Goal: Find specific page/section: Find specific page/section

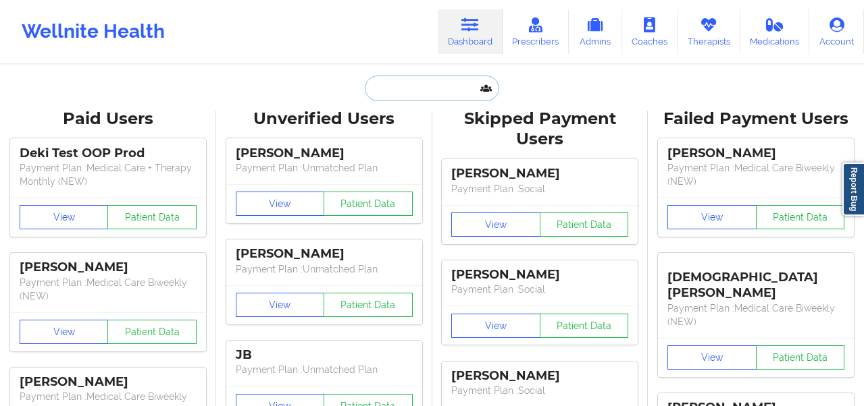
click at [404, 90] on input "text" at bounding box center [432, 89] width 134 height 26
paste input "[PERSON_NAME]"
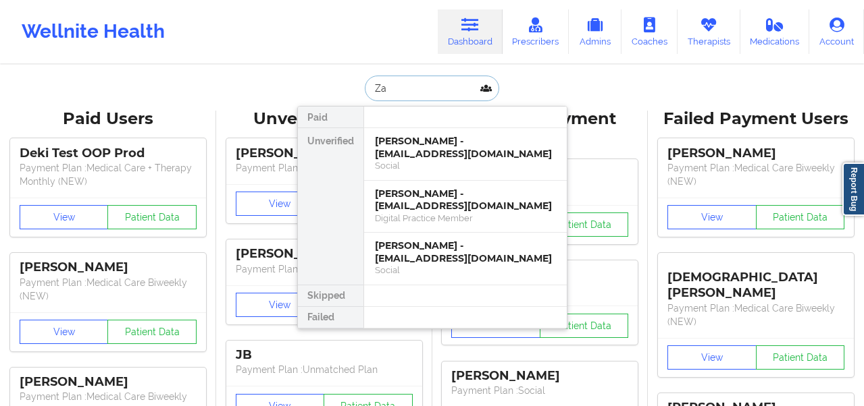
type input "Z"
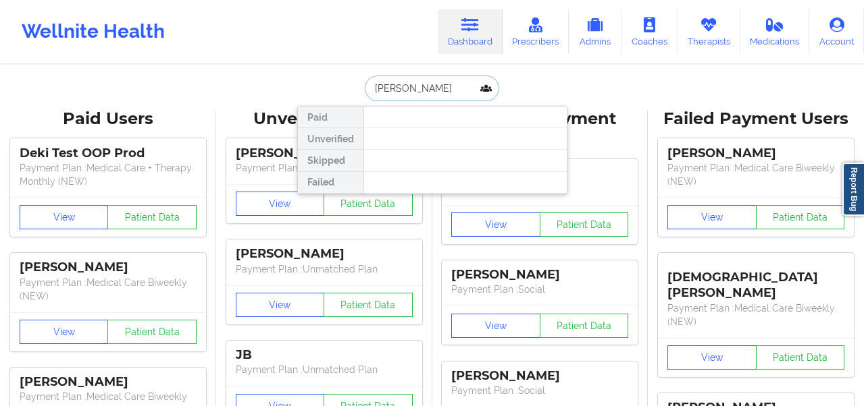
click at [404, 80] on input "[PERSON_NAME]" at bounding box center [432, 89] width 134 height 26
type input "Z"
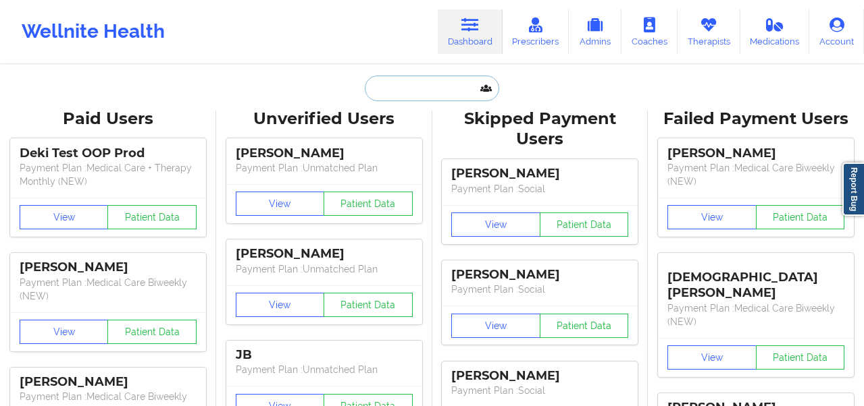
paste input "[EMAIL_ADDRESS][DOMAIN_NAME]"
type input "[EMAIL_ADDRESS][DOMAIN_NAME]"
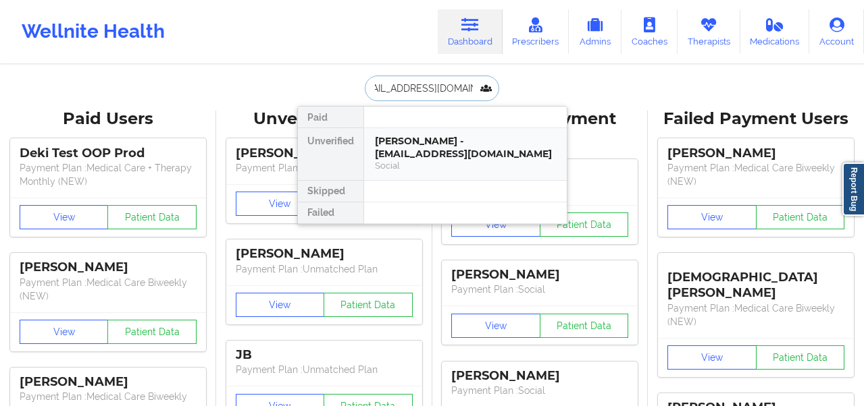
click at [403, 140] on div "[PERSON_NAME] - [EMAIL_ADDRESS][DOMAIN_NAME]" at bounding box center [465, 147] width 181 height 25
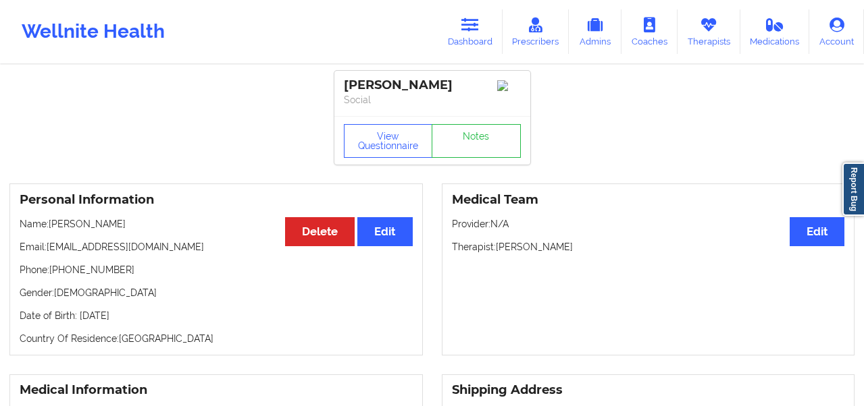
drag, startPoint x: 448, startPoint y: 81, endPoint x: 340, endPoint y: 80, distance: 108.7
click at [340, 80] on div "[PERSON_NAME] Social" at bounding box center [432, 93] width 196 height 45
copy div "[PERSON_NAME]"
drag, startPoint x: 176, startPoint y: 250, endPoint x: 49, endPoint y: 250, distance: 126.9
click at [49, 250] on p "Email: [EMAIL_ADDRESS][DOMAIN_NAME]" at bounding box center [216, 247] width 393 height 14
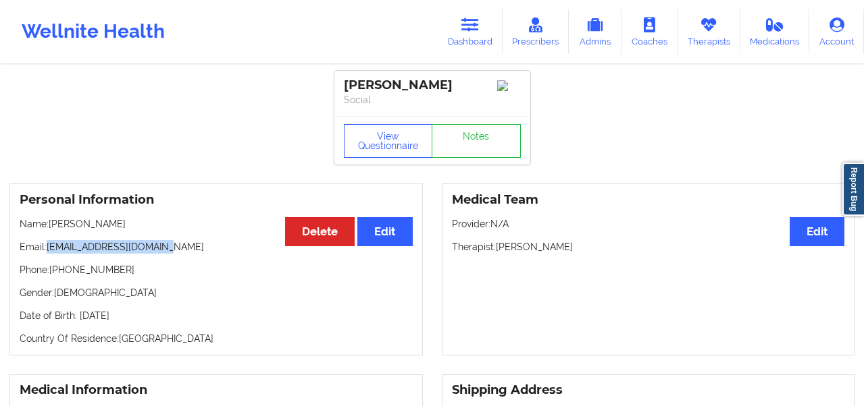
copy p "[EMAIL_ADDRESS][DOMAIN_NAME]"
click at [470, 30] on icon at bounding box center [470, 25] width 18 height 15
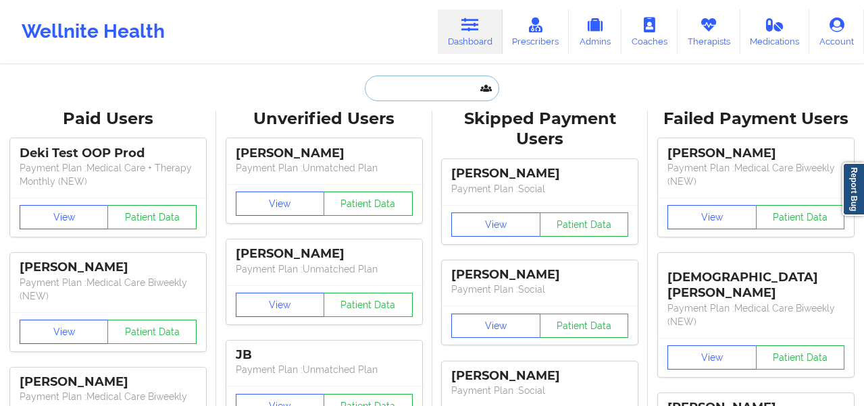
click at [405, 87] on input "text" at bounding box center [432, 89] width 134 height 26
paste input "[EMAIL_ADDRESS][DOMAIN_NAME]"
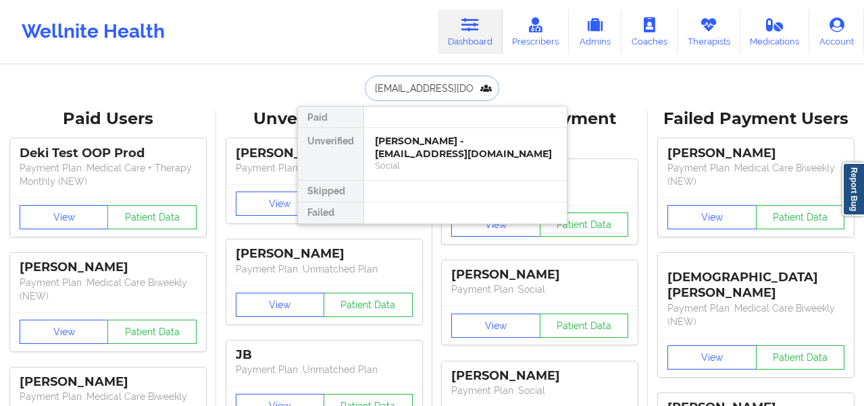
type input "[EMAIL_ADDRESS][DOMAIN_NAME]"
click at [428, 142] on div "[PERSON_NAME] - [EMAIL_ADDRESS][DOMAIN_NAME]" at bounding box center [465, 147] width 181 height 25
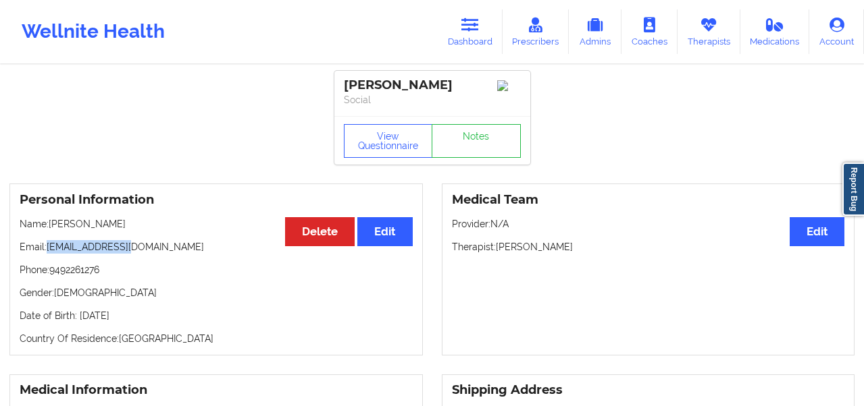
drag, startPoint x: 140, startPoint y: 253, endPoint x: 49, endPoint y: 254, distance: 91.2
click at [49, 254] on p "Email: [EMAIL_ADDRESS][DOMAIN_NAME]" at bounding box center [216, 247] width 393 height 14
copy p "[EMAIL_ADDRESS][DOMAIN_NAME]"
click at [473, 41] on link "Dashboard" at bounding box center [470, 31] width 65 height 45
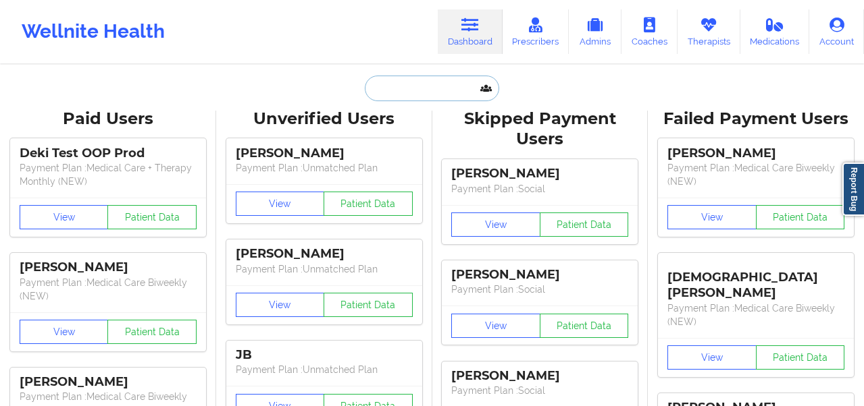
click at [435, 84] on input "text" at bounding box center [432, 89] width 134 height 26
paste input "[PERSON_NAME]"
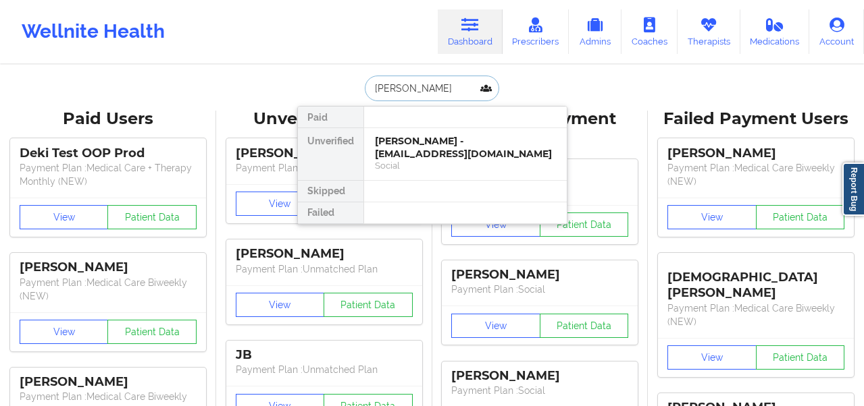
type input "[PERSON_NAME]"
click at [433, 140] on div "[PERSON_NAME] - [EMAIL_ADDRESS][DOMAIN_NAME]" at bounding box center [465, 147] width 181 height 25
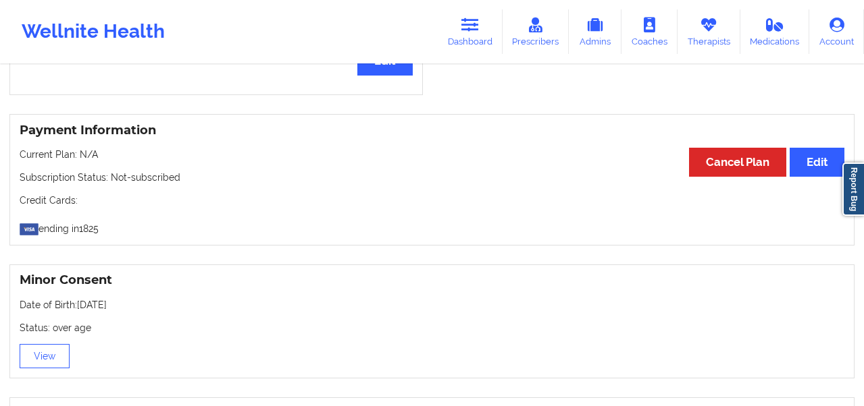
scroll to position [495, 0]
